Goal: Information Seeking & Learning: Learn about a topic

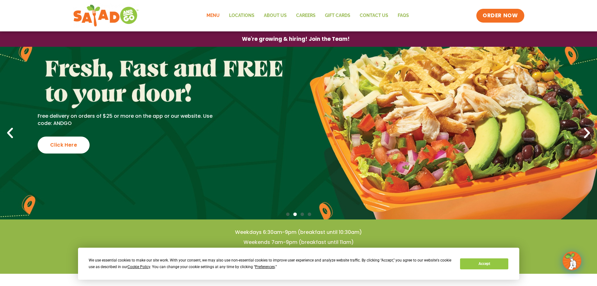
click at [214, 13] on link "Menu" at bounding box center [213, 15] width 23 height 14
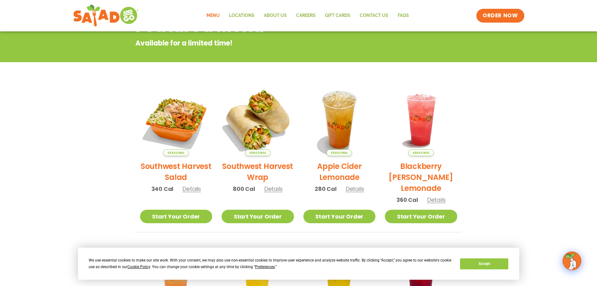
scroll to position [94, 0]
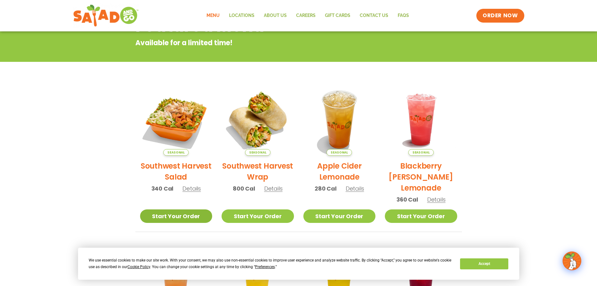
click at [181, 220] on link "Start Your Order" at bounding box center [176, 215] width 72 height 13
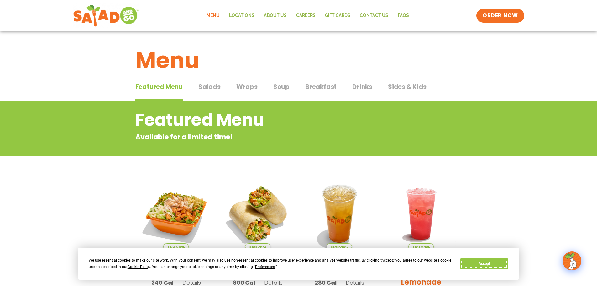
drag, startPoint x: 491, startPoint y: 265, endPoint x: 489, endPoint y: 260, distance: 5.6
click at [491, 264] on button "Accept" at bounding box center [484, 263] width 48 height 11
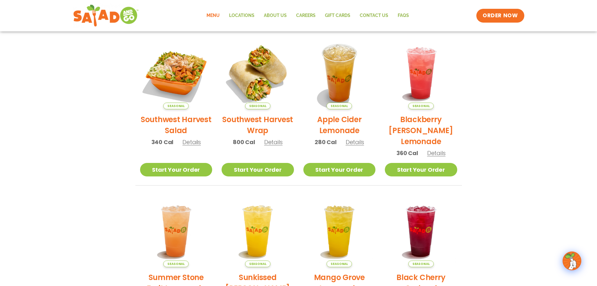
scroll to position [125, 0]
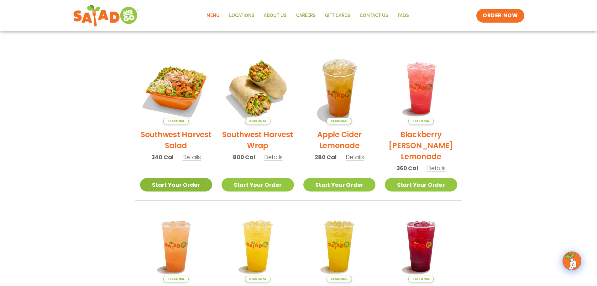
click at [177, 186] on link "Start Your Order" at bounding box center [176, 184] width 72 height 13
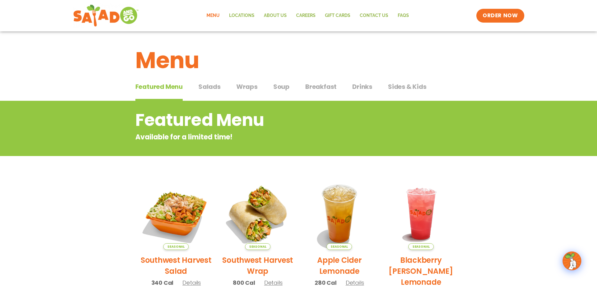
click at [203, 86] on span "Salads" at bounding box center [209, 86] width 22 height 9
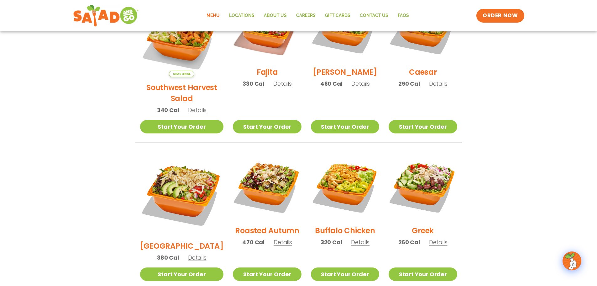
scroll to position [219, 0]
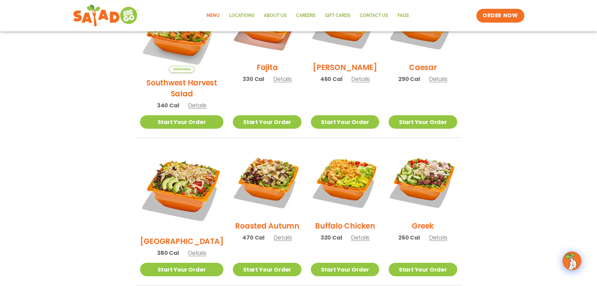
click at [423, 220] on h2 "Greek" at bounding box center [423, 225] width 22 height 11
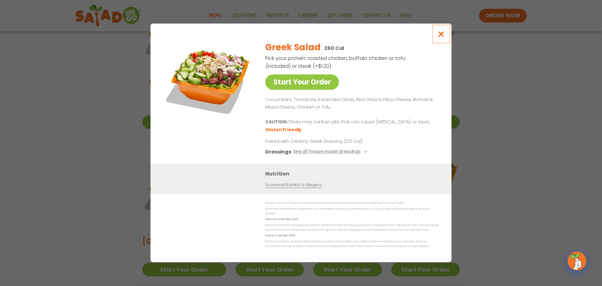
click at [439, 36] on icon "Close modal" at bounding box center [441, 34] width 8 height 7
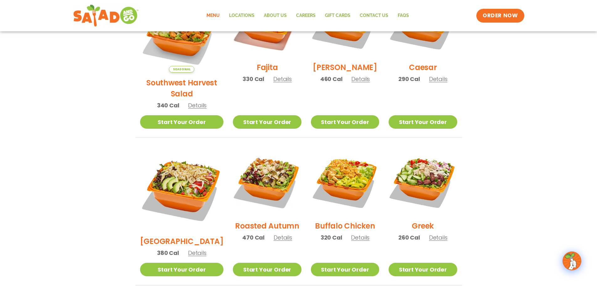
click at [267, 220] on h2 "Roasted Autumn" at bounding box center [267, 225] width 64 height 11
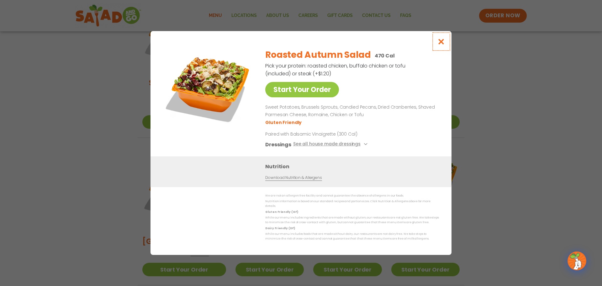
click at [441, 43] on icon "Close modal" at bounding box center [441, 41] width 8 height 7
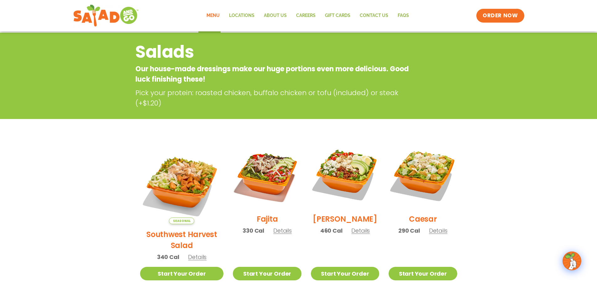
scroll to position [125, 0]
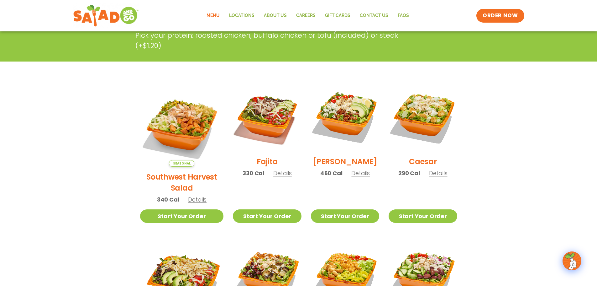
click at [179, 171] on h2 "Southwest Harvest Salad" at bounding box center [182, 182] width 84 height 22
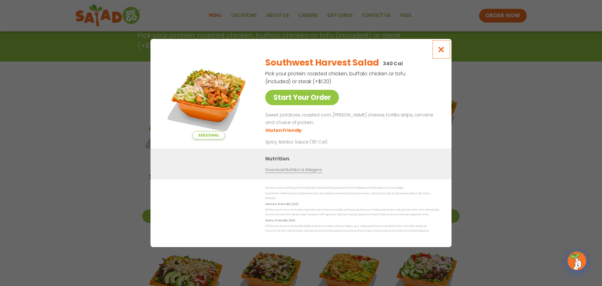
click at [439, 53] on icon "Close modal" at bounding box center [441, 49] width 8 height 7
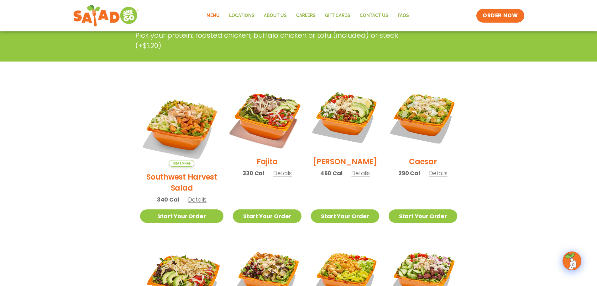
click at [259, 118] on img at bounding box center [267, 117] width 80 height 80
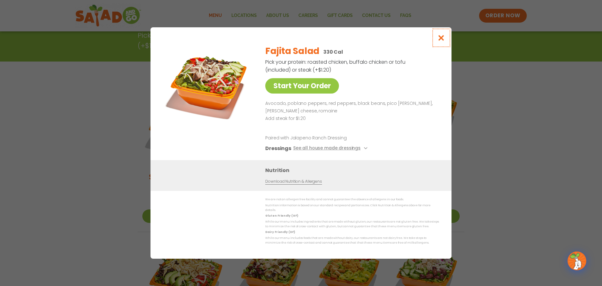
click at [444, 39] on icon "Close modal" at bounding box center [441, 37] width 8 height 7
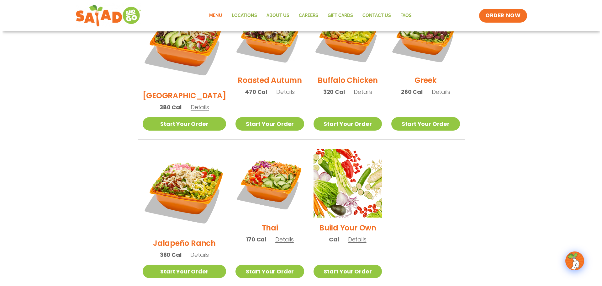
scroll to position [376, 0]
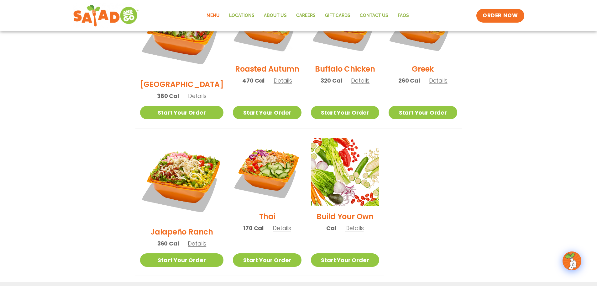
click at [344, 211] on h2 "Build Your Own" at bounding box center [345, 216] width 57 height 11
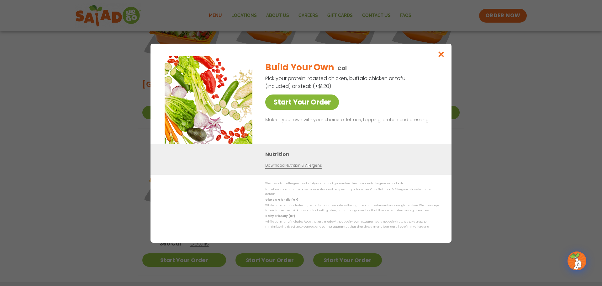
click at [307, 105] on link "Start Your Order" at bounding box center [302, 101] width 74 height 15
